Goal: Transaction & Acquisition: Book appointment/travel/reservation

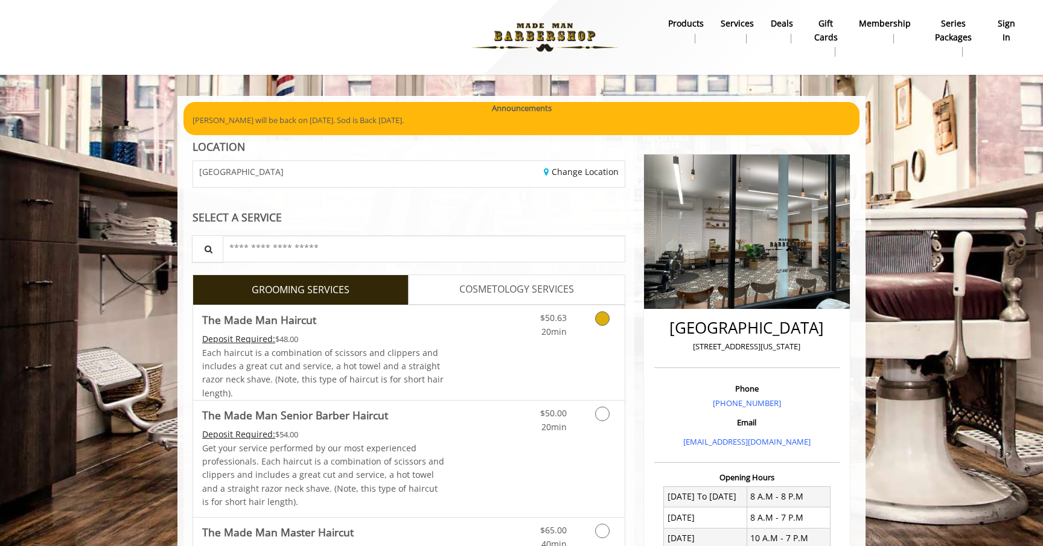
click at [518, 320] on link "$50.63 20min" at bounding box center [542, 321] width 50 height 33
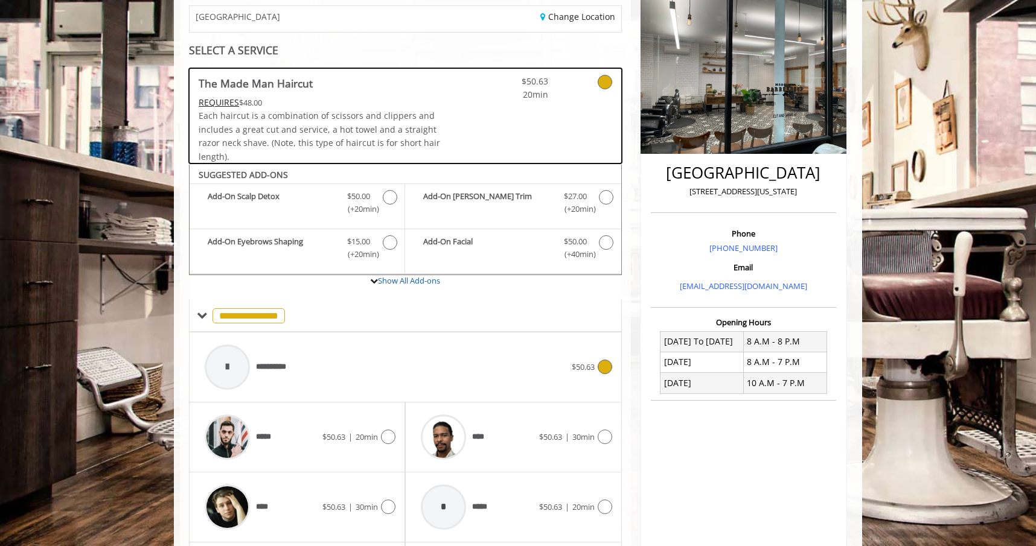
scroll to position [263, 0]
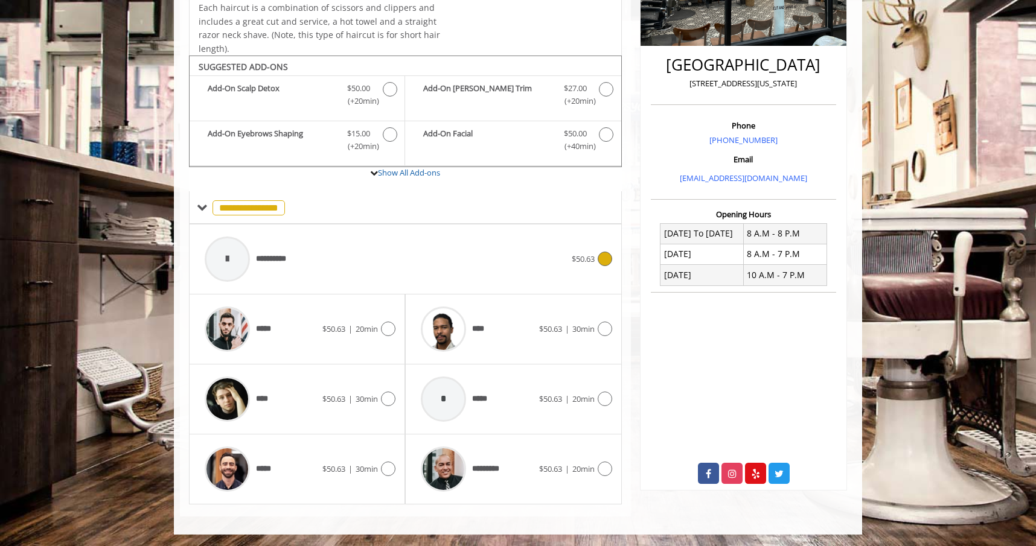
click at [588, 265] on div "$50.63" at bounding box center [592, 259] width 40 height 14
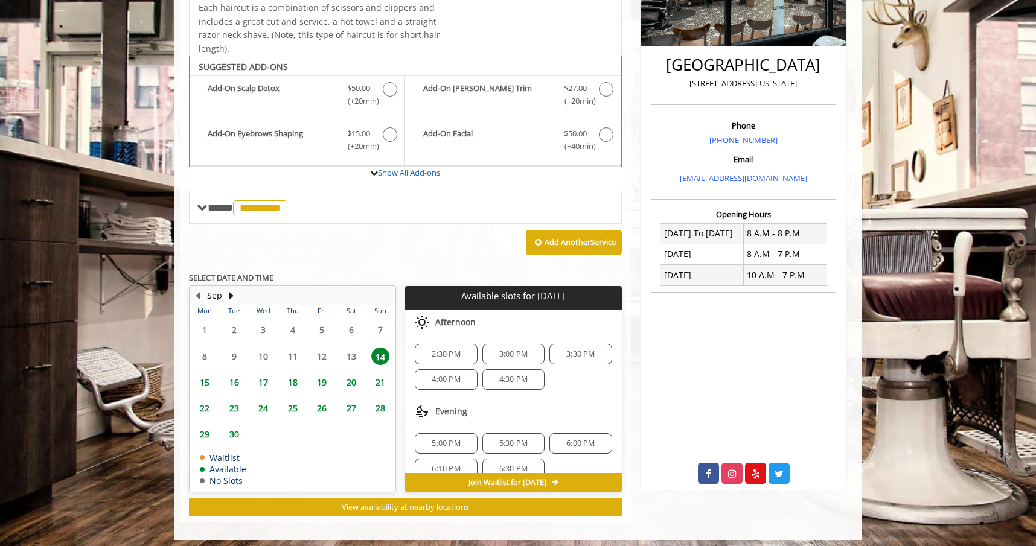
scroll to position [269, 0]
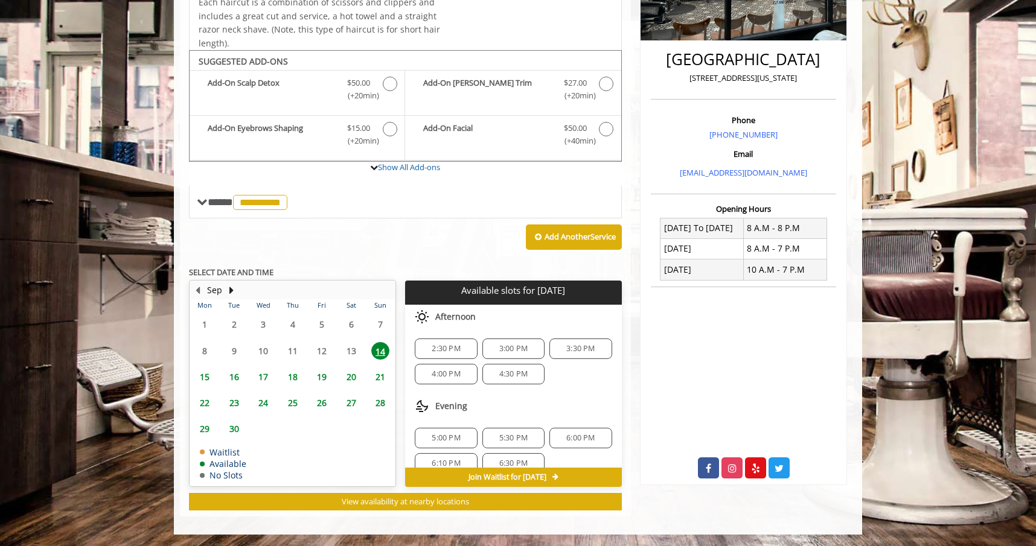
click at [455, 374] on span "4:00 PM" at bounding box center [446, 374] width 28 height 10
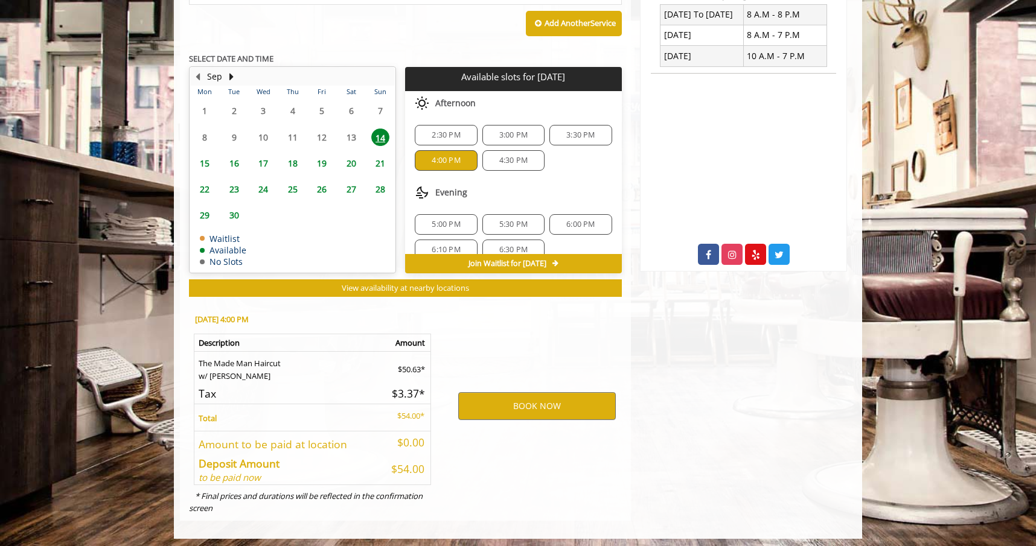
scroll to position [486, 0]
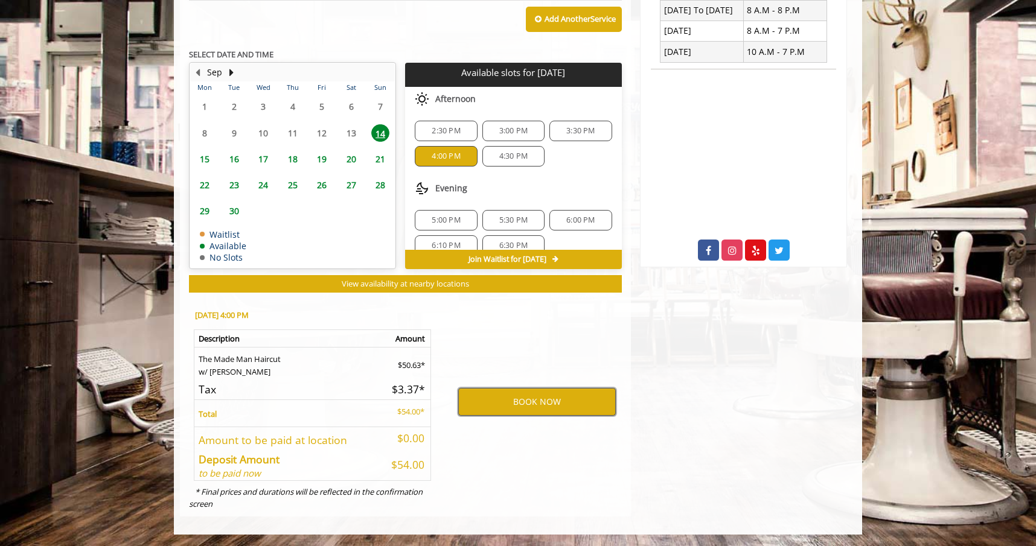
click at [508, 405] on button "BOOK NOW" at bounding box center [537, 402] width 158 height 28
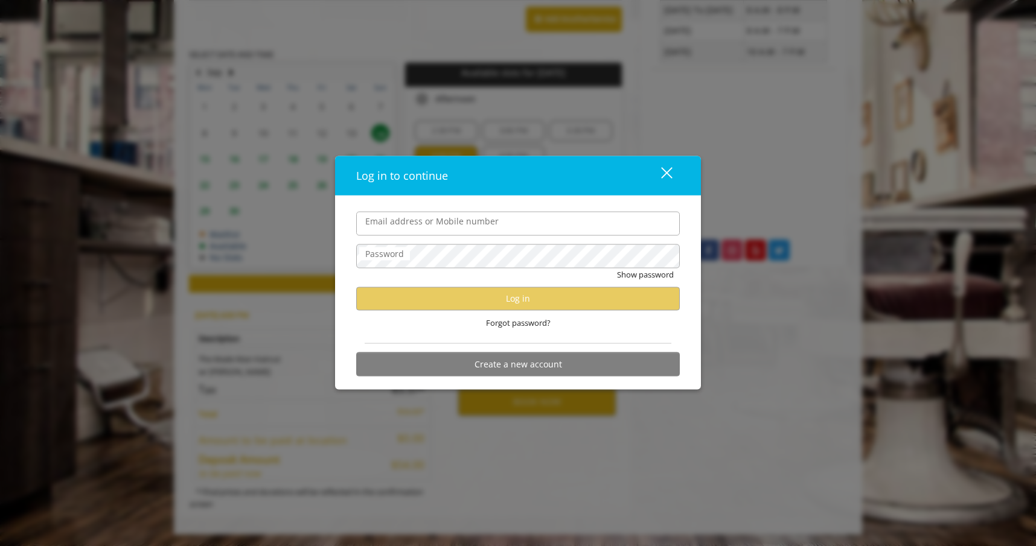
click at [680, 223] on nordpass-icon at bounding box center [680, 223] width 0 height 24
click at [693, 334] on div "Email address or Mobile number Password Show password Log in Forgot password? C…" at bounding box center [518, 293] width 366 height 194
click at [470, 225] on label "Email address or Mobile number" at bounding box center [431, 220] width 145 height 13
click at [470, 225] on input "Email address or Mobile number" at bounding box center [518, 223] width 324 height 24
click at [509, 368] on button "Create a new account" at bounding box center [518, 364] width 324 height 24
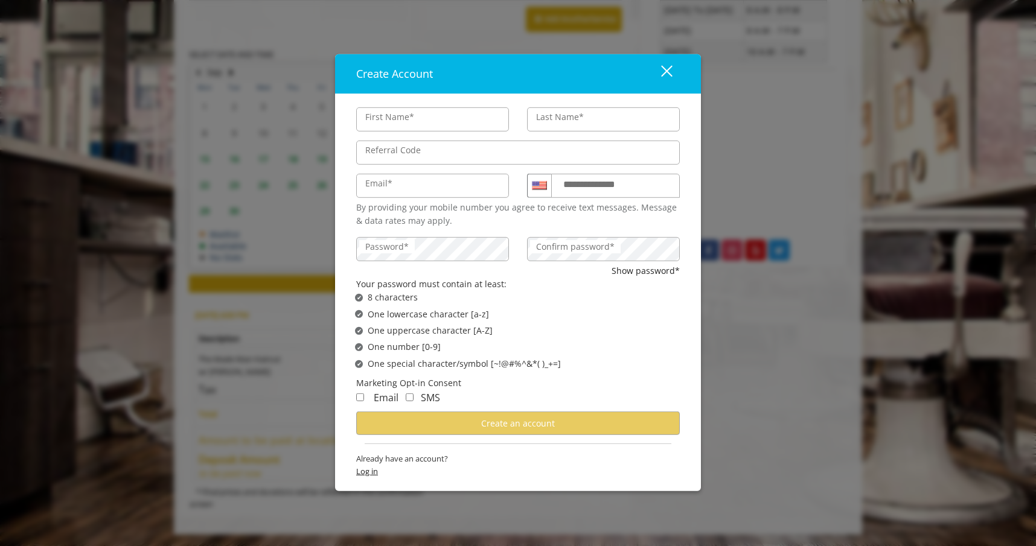
click at [367, 473] on span "Log in" at bounding box center [518, 471] width 324 height 13
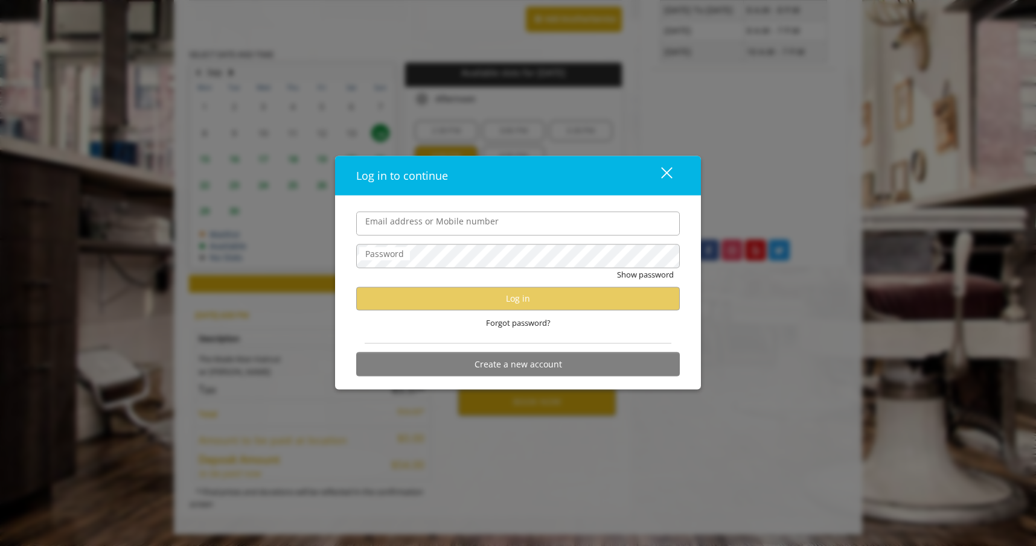
click at [625, 223] on input "Email address or Mobile number" at bounding box center [518, 223] width 324 height 24
click at [595, 202] on div "Email address or Mobile number Password Show password Log in Forgot password? C…" at bounding box center [518, 293] width 366 height 194
click at [570, 231] on input "Email address or Mobile number" at bounding box center [518, 223] width 324 height 24
click at [387, 191] on div "Log in to continue close" at bounding box center [518, 176] width 366 height 40
click at [397, 223] on label "Email address or Mobile number" at bounding box center [431, 220] width 145 height 13
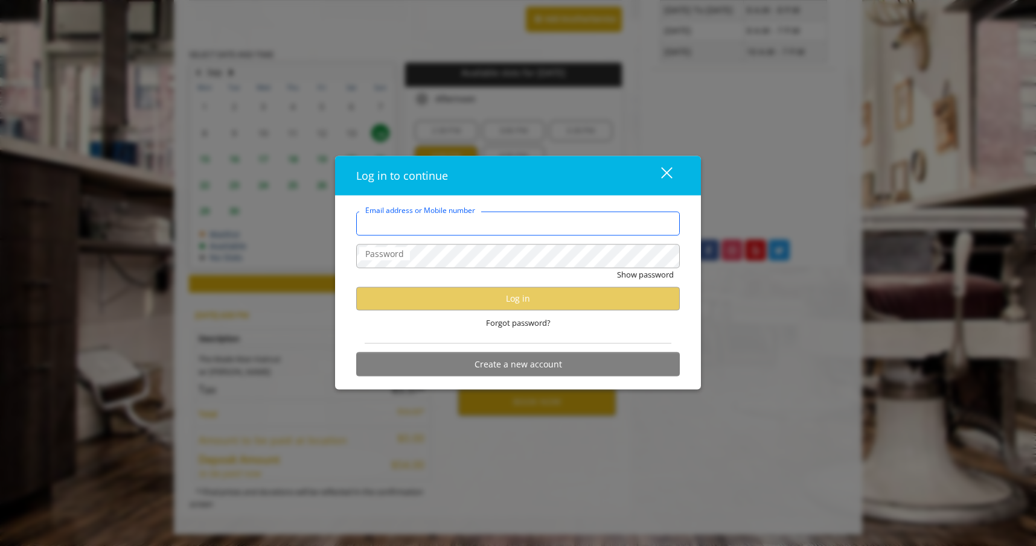
click at [397, 223] on input "Email address or Mobile number" at bounding box center [518, 223] width 324 height 24
type input "**********"
click at [379, 250] on label "Password" at bounding box center [384, 253] width 51 height 13
click at [680, 259] on nordpass-icon at bounding box center [680, 256] width 0 height 24
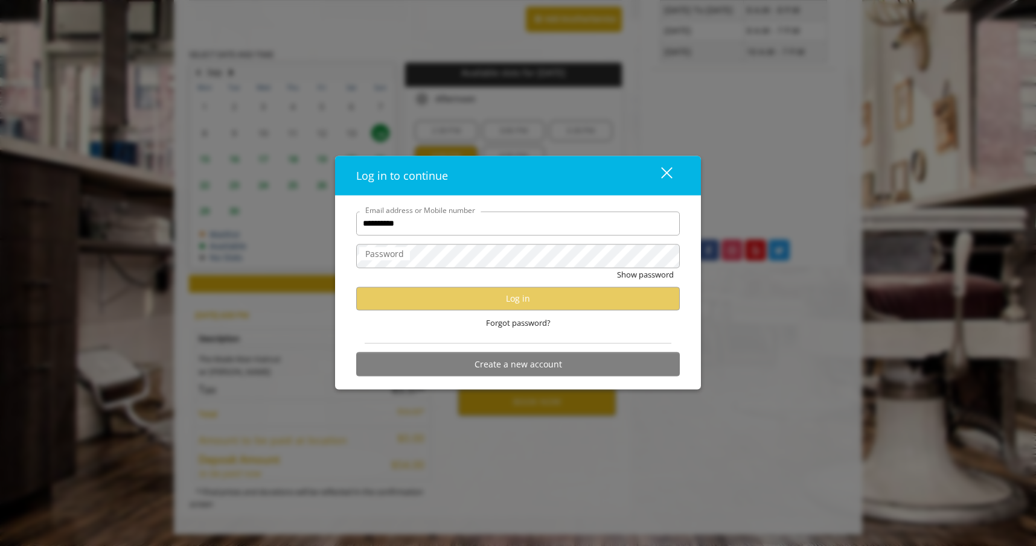
click at [680, 259] on nordpass-icon at bounding box center [680, 256] width 0 height 24
click at [693, 272] on div "**********" at bounding box center [518, 293] width 366 height 194
click at [508, 327] on span "Forgot password?" at bounding box center [518, 322] width 65 height 13
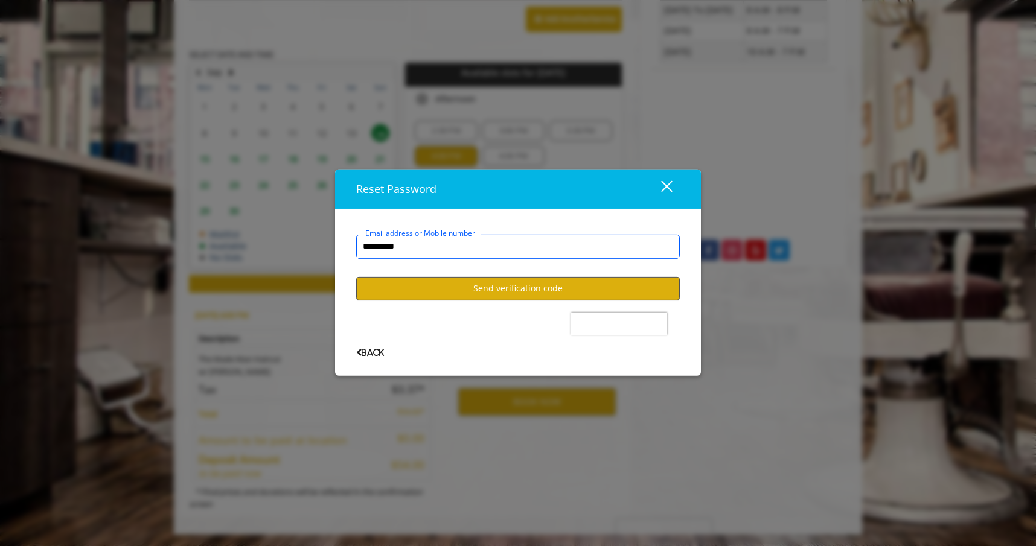
type input "**********"
click at [509, 289] on button "Send verification code" at bounding box center [518, 289] width 324 height 24
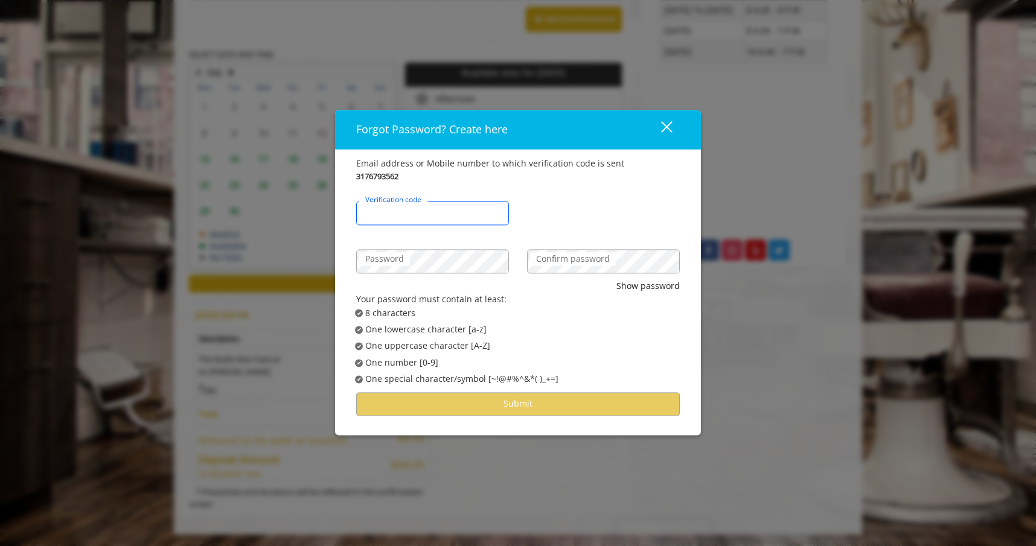
click at [461, 219] on input "Verification code" at bounding box center [432, 213] width 153 height 24
type input "******"
click at [509, 261] on nordpass-icon at bounding box center [509, 261] width 0 height 24
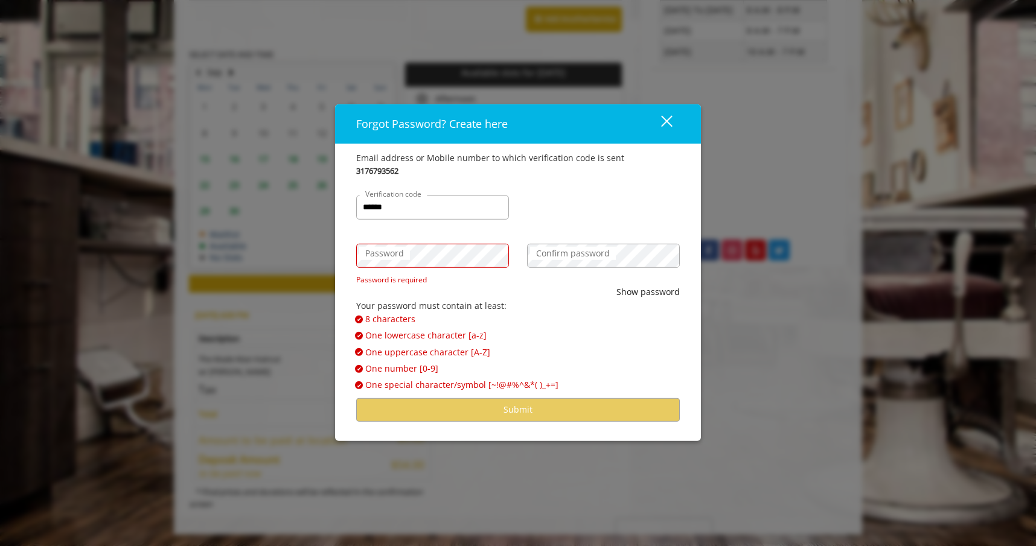
click at [335, 441] on nordpass-autofill-portal at bounding box center [335, 441] width 0 height 0
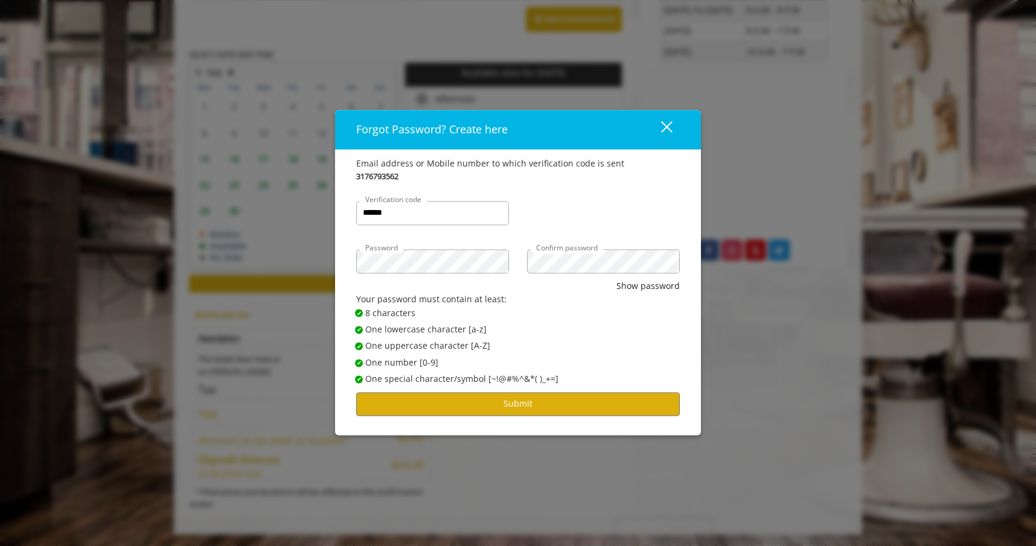
click at [335, 435] on nordpass-portal at bounding box center [335, 435] width 0 height 0
click at [532, 406] on button "Submit" at bounding box center [518, 404] width 324 height 24
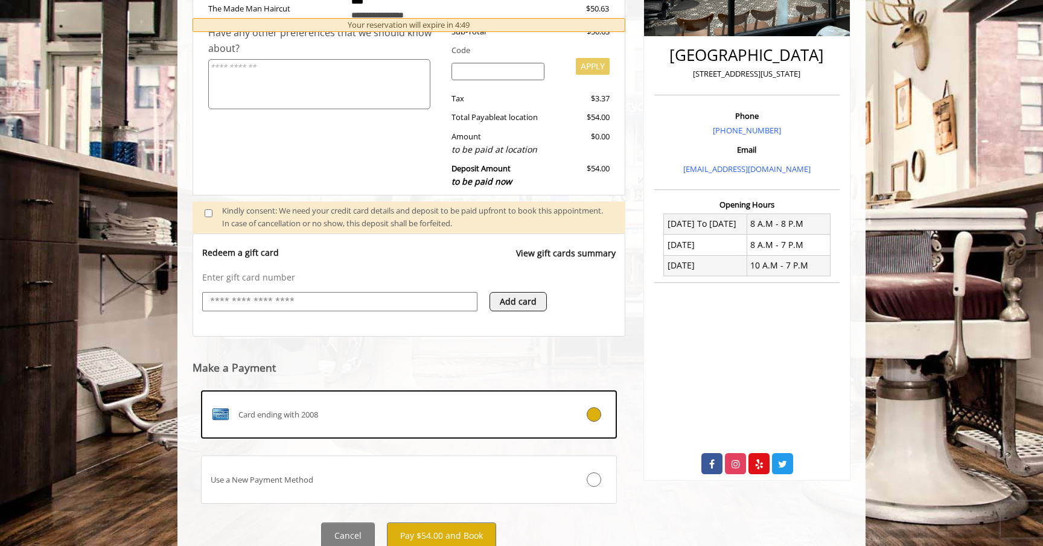
scroll to position [319, 0]
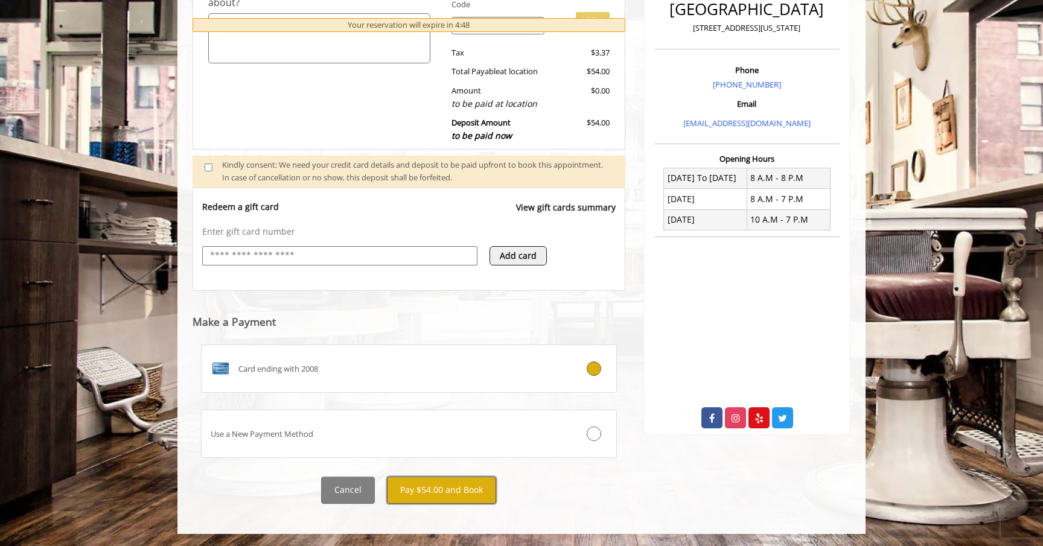
click at [474, 491] on button "Pay $54.00 and Book" at bounding box center [441, 490] width 109 height 27
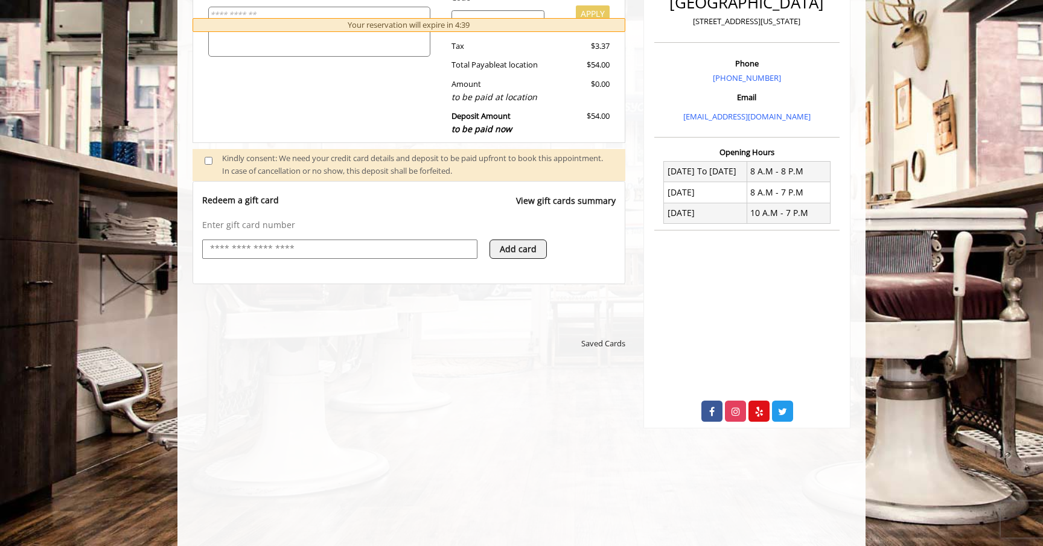
scroll to position [327, 0]
